Goal: Task Accomplishment & Management: Manage account settings

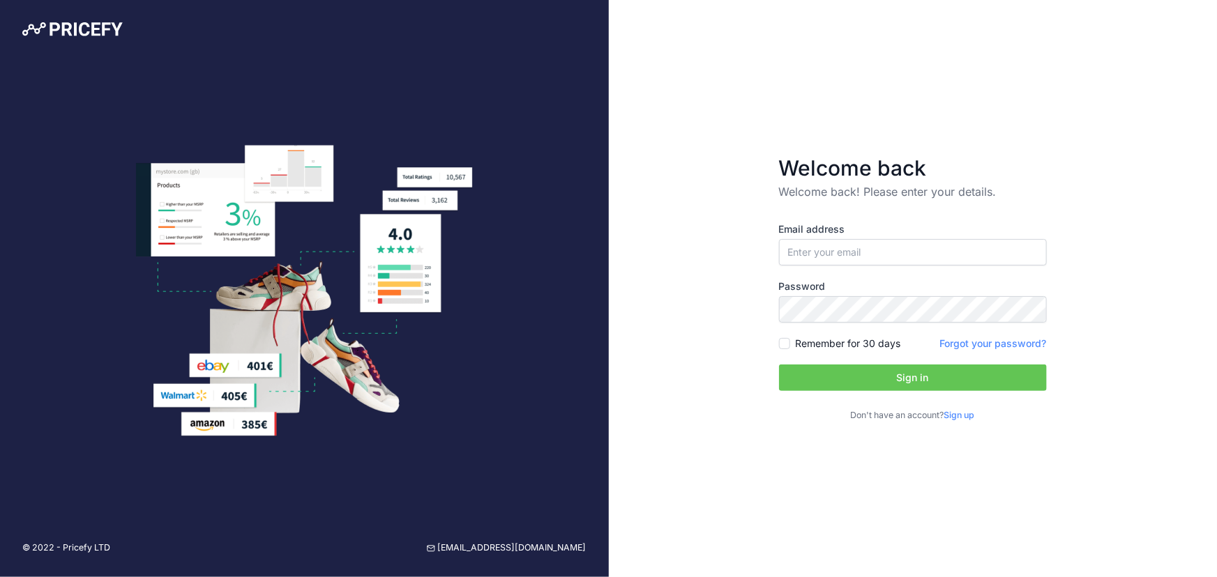
type input "[EMAIL_ADDRESS][DOMAIN_NAME]"
click at [893, 379] on button "Sign in" at bounding box center [913, 378] width 268 height 27
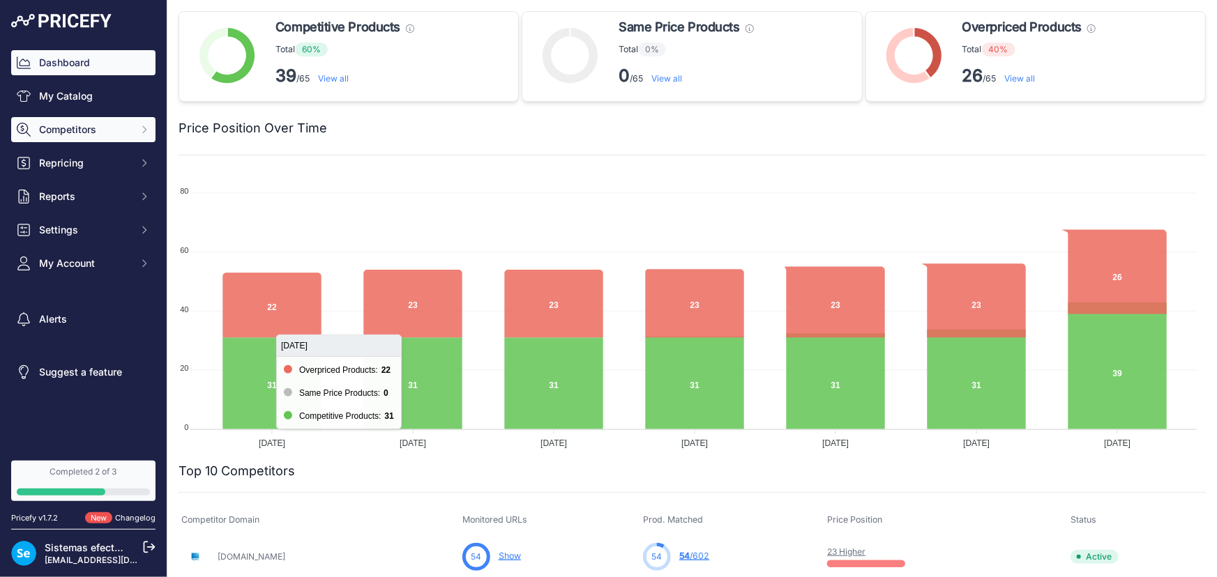
click at [96, 130] on span "Competitors" at bounding box center [84, 130] width 91 height 14
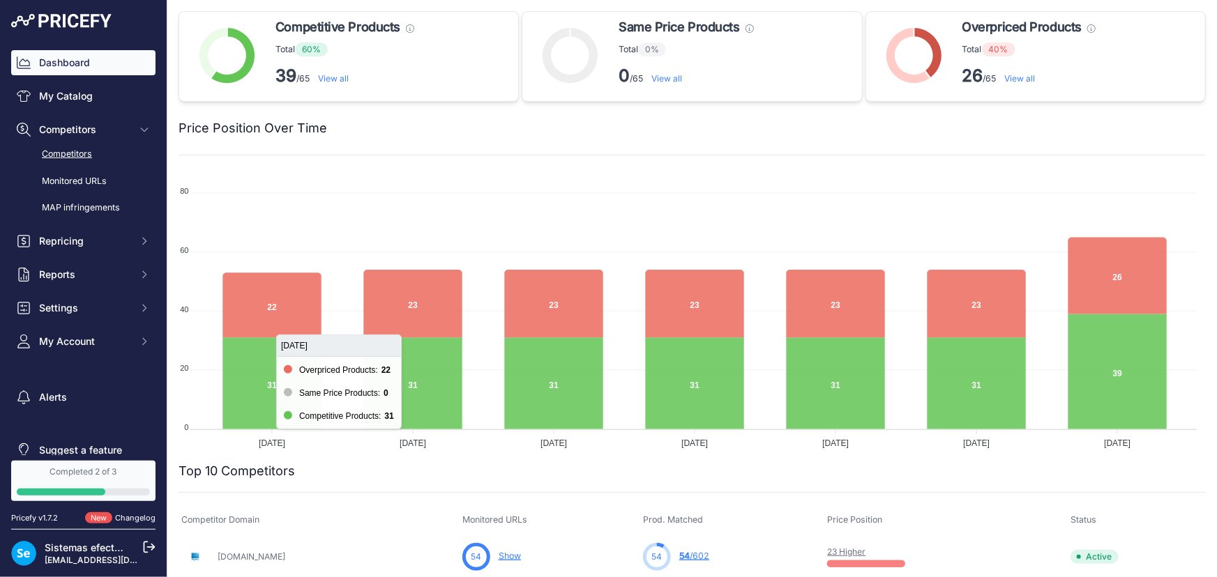
click at [81, 151] on link "Competitors" at bounding box center [83, 154] width 144 height 24
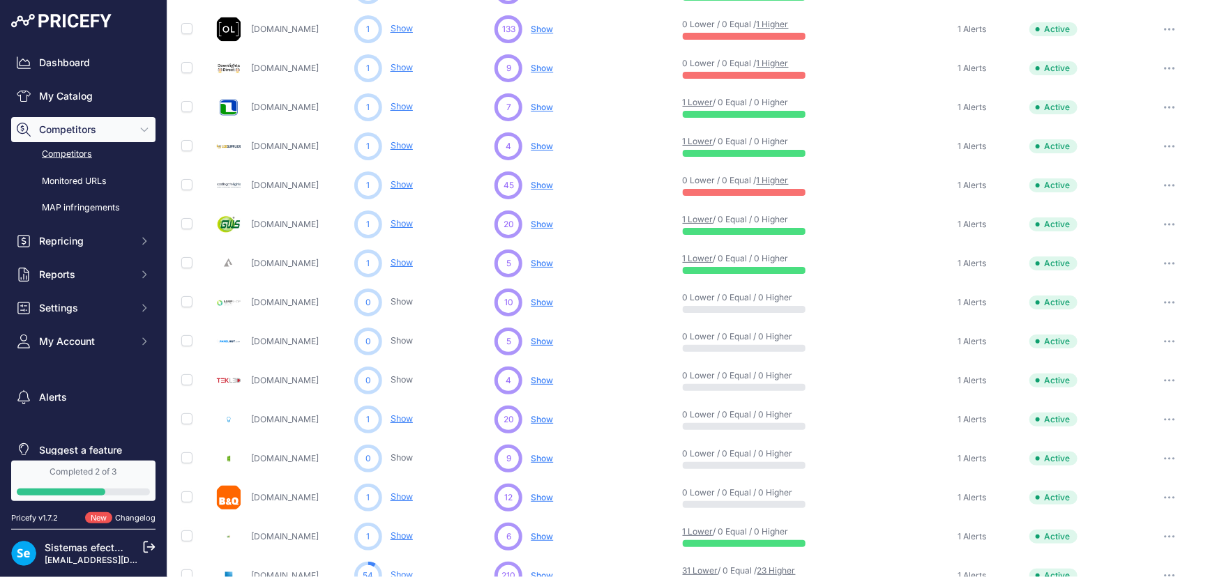
scroll to position [141, 0]
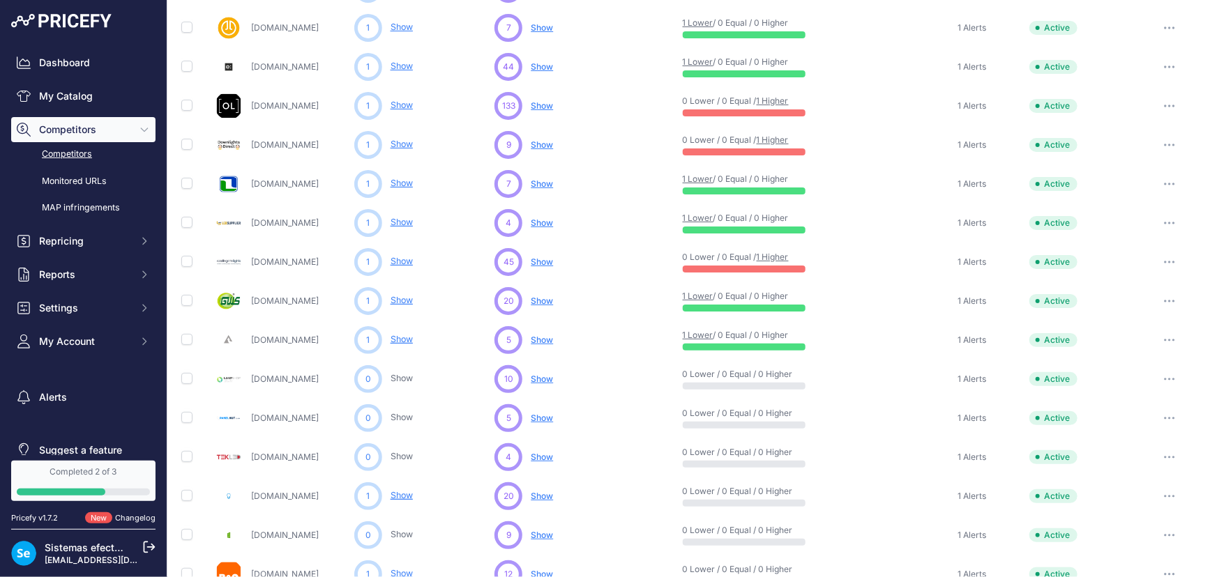
click at [83, 484] on link "Completed 2 of 3" at bounding box center [83, 481] width 144 height 40
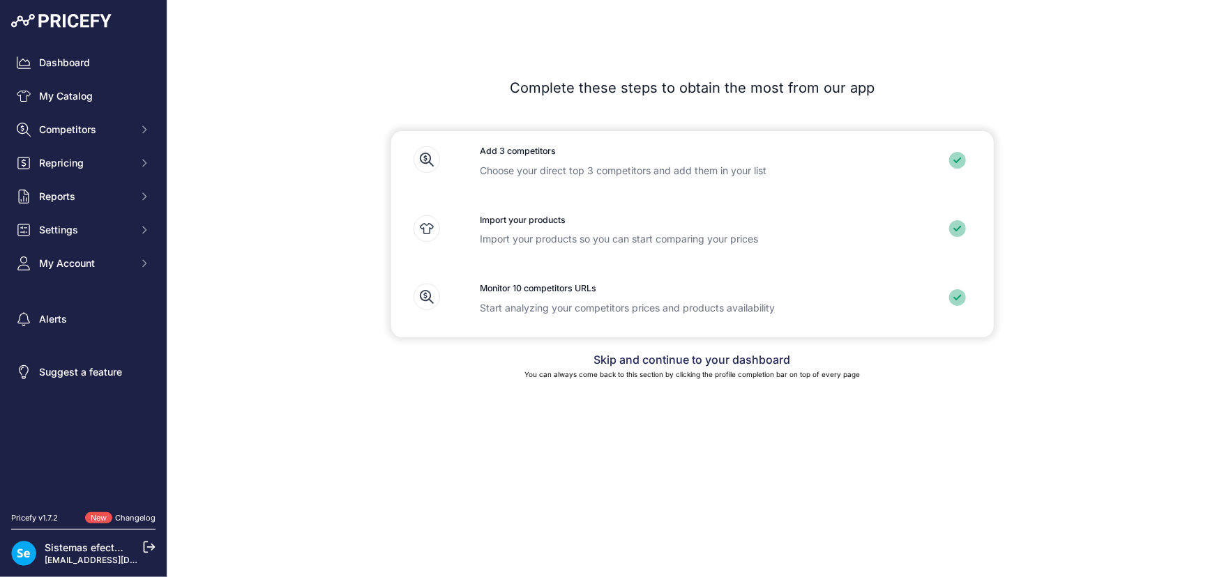
click at [718, 358] on link "Skip and continue to your dashboard" at bounding box center [692, 360] width 197 height 14
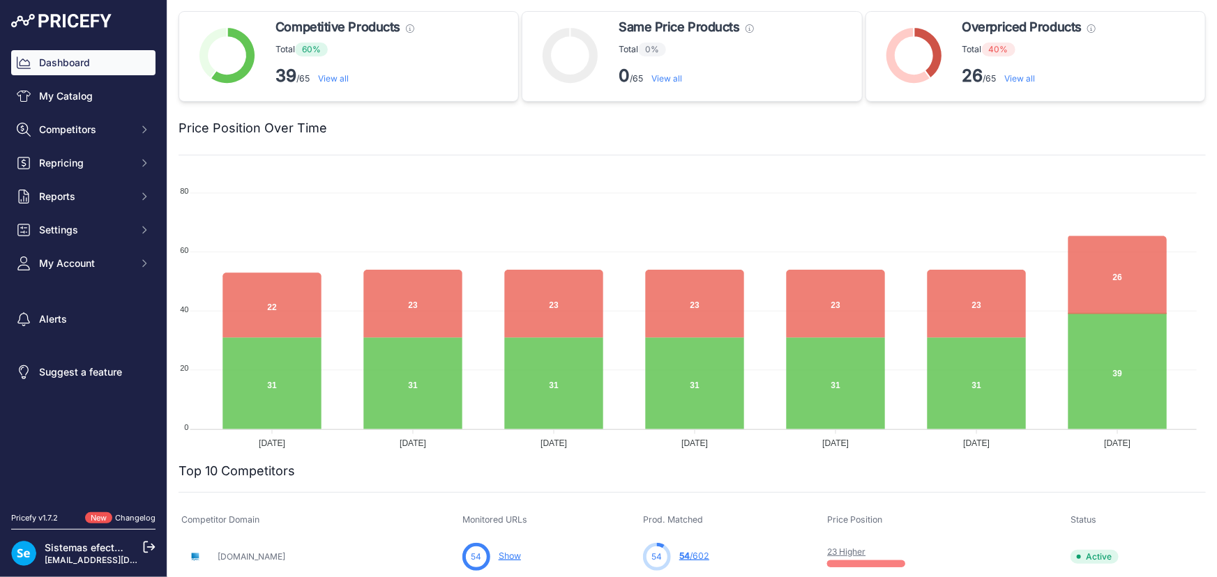
click at [152, 550] on icon at bounding box center [149, 548] width 10 height 10
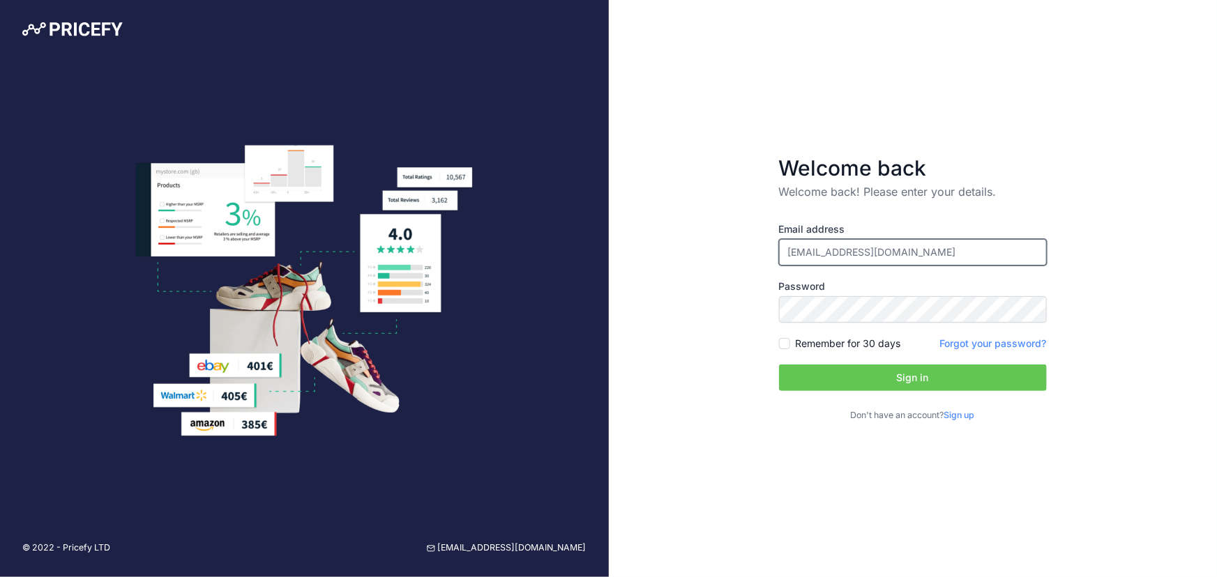
click at [818, 248] on input "[EMAIL_ADDRESS][DOMAIN_NAME]" at bounding box center [913, 252] width 268 height 27
type input "[EMAIL_ADDRESS][DOMAIN_NAME]"
click at [900, 380] on button "Sign in" at bounding box center [913, 378] width 268 height 27
